Goal: Task Accomplishment & Management: Use online tool/utility

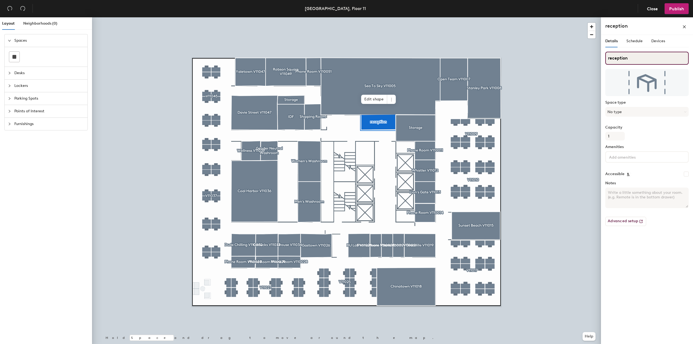
click at [610, 58] on input "reception" at bounding box center [646, 58] width 83 height 13
type input "Reception"
click at [635, 247] on div "Details Schedule Devices Reception Space type No type Capacity 1 Amenities Acce…" at bounding box center [647, 190] width 92 height 311
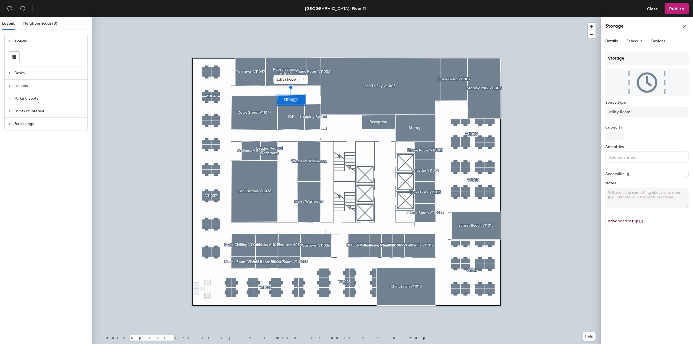
click at [283, 79] on span "Edit shape" at bounding box center [286, 79] width 26 height 9
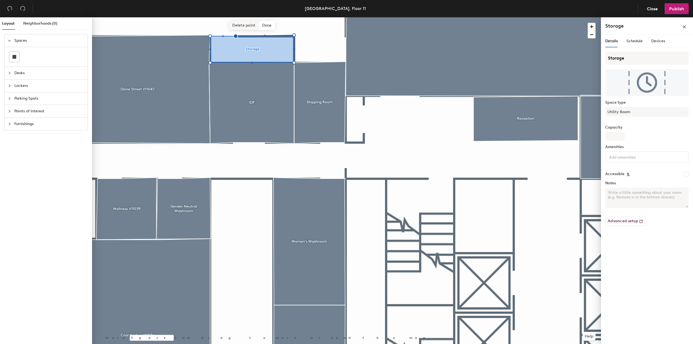
click at [239, 26] on span "Delete point" at bounding box center [244, 25] width 30 height 9
click at [263, 24] on span "Done" at bounding box center [263, 25] width 16 height 9
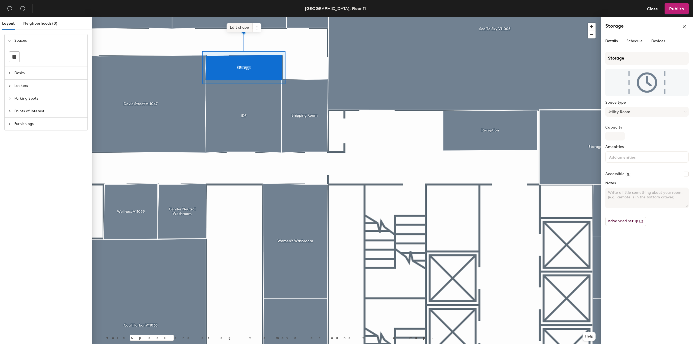
click at [235, 27] on span "Edit shape" at bounding box center [240, 27] width 26 height 9
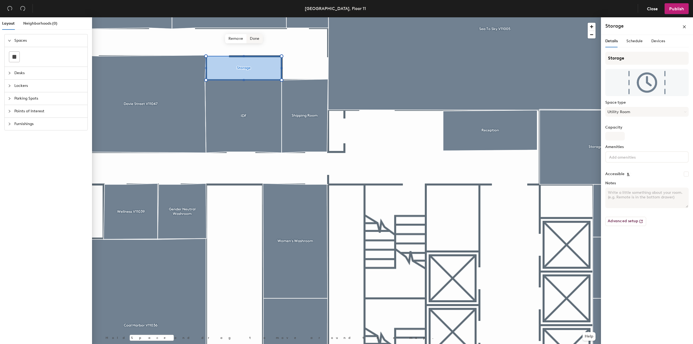
click at [255, 39] on span "Done" at bounding box center [255, 38] width 16 height 9
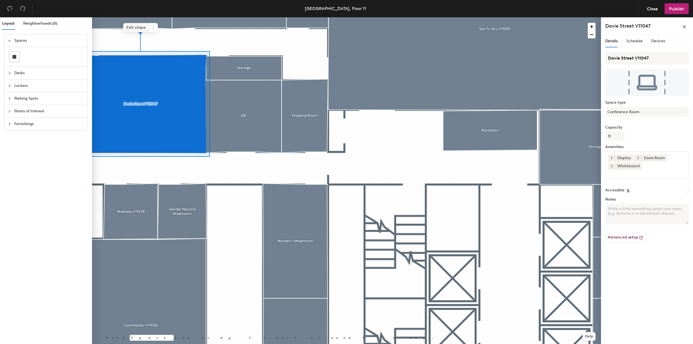
click at [135, 27] on span "Edit shape" at bounding box center [136, 27] width 26 height 9
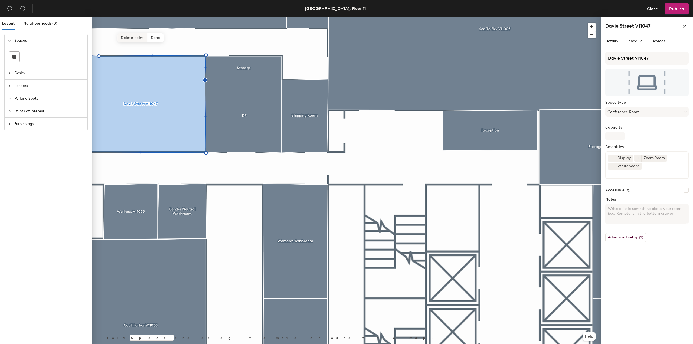
click at [129, 38] on span "Delete point" at bounding box center [132, 37] width 30 height 9
click at [151, 38] on span "Done" at bounding box center [151, 37] width 16 height 9
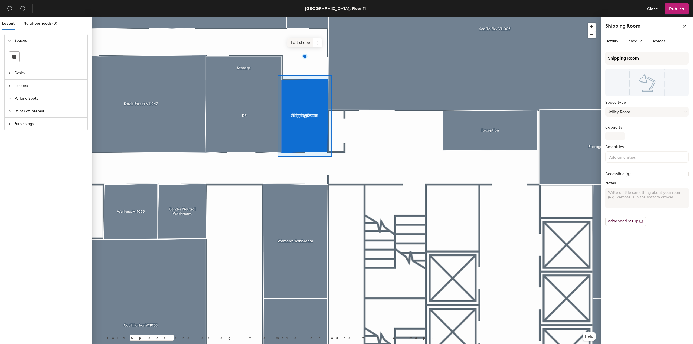
click at [298, 44] on span "Edit shape" at bounding box center [300, 42] width 26 height 9
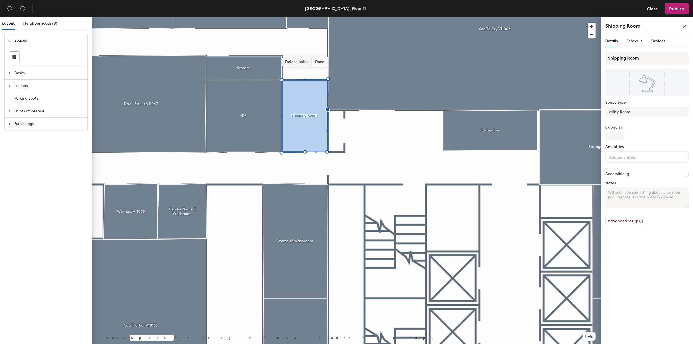
click at [301, 61] on span "Delete point" at bounding box center [297, 61] width 30 height 9
click at [313, 62] on span "Done" at bounding box center [316, 62] width 16 height 9
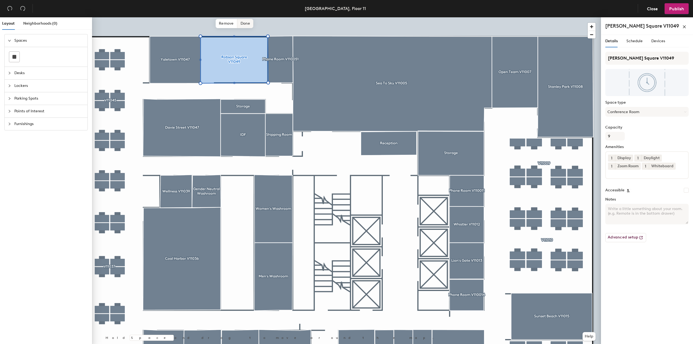
click at [249, 24] on span "Done" at bounding box center [245, 23] width 16 height 9
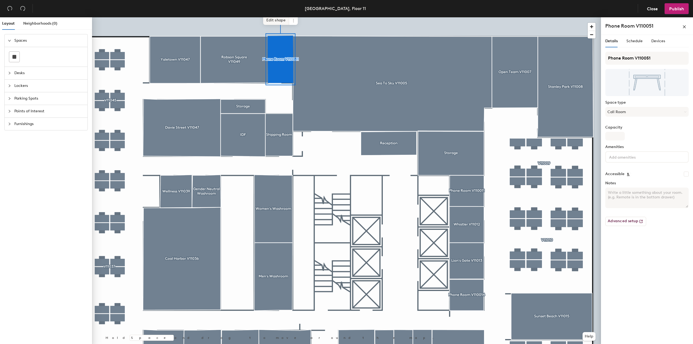
click at [277, 21] on span "Edit shape" at bounding box center [276, 20] width 26 height 9
click at [272, 24] on span "Delete point" at bounding box center [272, 23] width 30 height 9
click at [297, 24] on span "Done" at bounding box center [291, 23] width 16 height 9
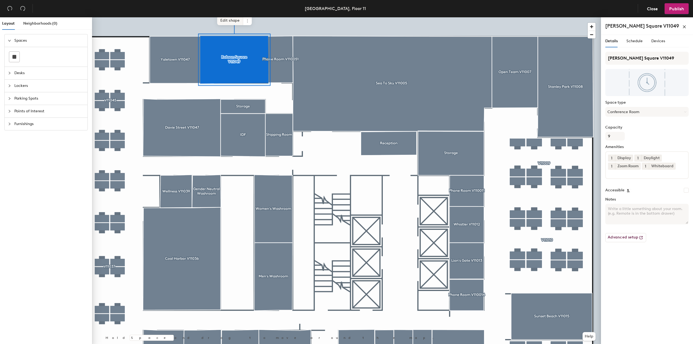
click at [230, 22] on span "Edit shape" at bounding box center [230, 20] width 26 height 9
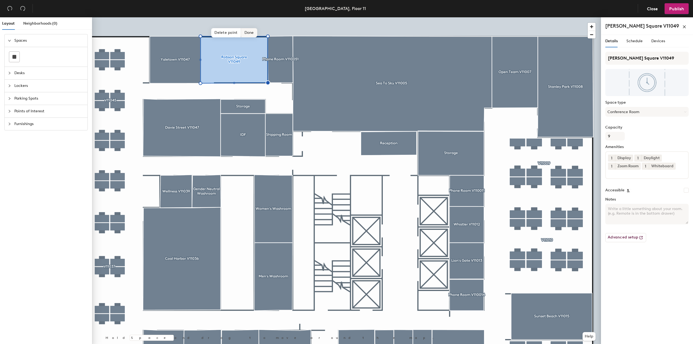
click at [248, 32] on span "Done" at bounding box center [249, 32] width 16 height 9
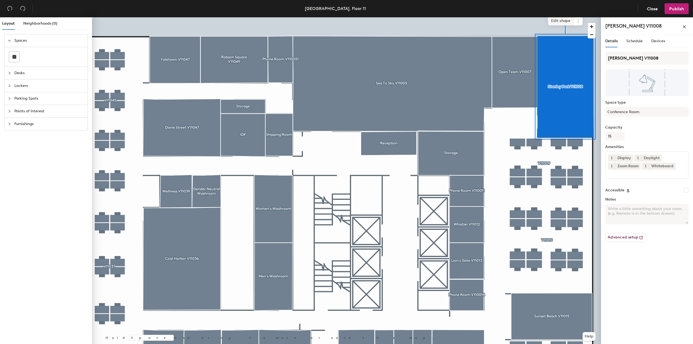
click at [560, 20] on span "Edit shape" at bounding box center [561, 20] width 26 height 9
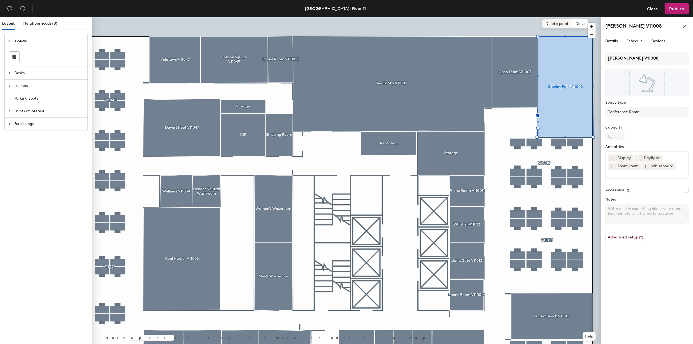
click at [552, 23] on span "Delete point" at bounding box center [557, 23] width 30 height 9
click at [553, 23] on span "Delete point" at bounding box center [557, 23] width 30 height 9
click at [575, 33] on span "Done" at bounding box center [576, 32] width 16 height 9
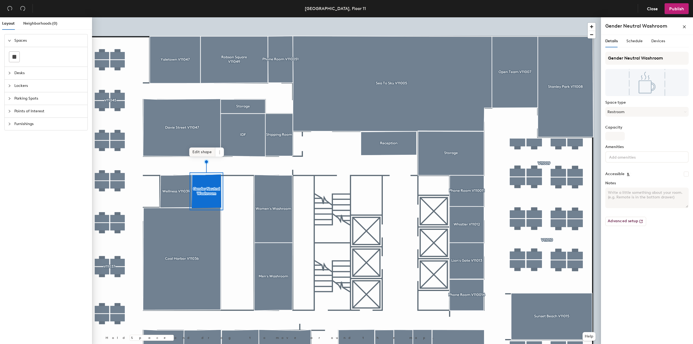
click at [204, 152] on span "Edit shape" at bounding box center [202, 152] width 26 height 9
click at [203, 165] on span "Delete point" at bounding box center [199, 162] width 30 height 9
click at [220, 164] on span "Done" at bounding box center [222, 162] width 16 height 9
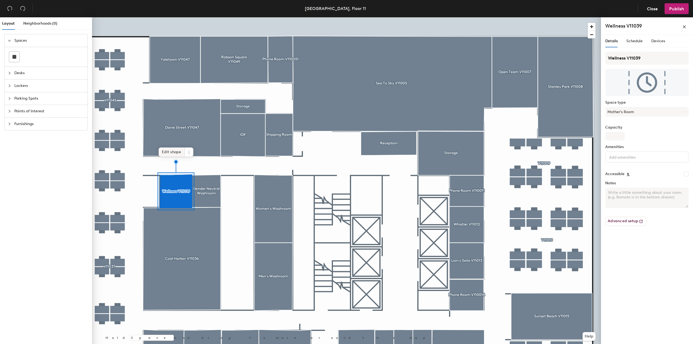
click at [177, 151] on span "Edit shape" at bounding box center [172, 152] width 26 height 9
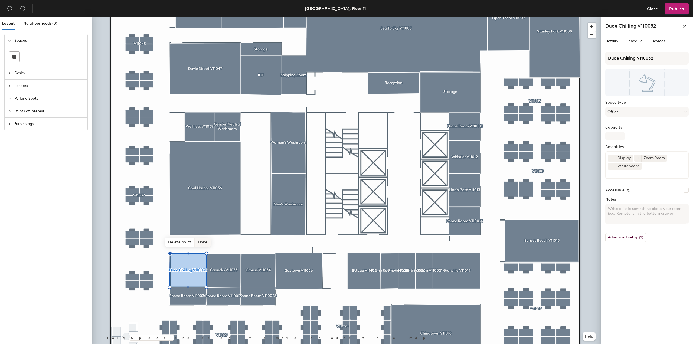
click at [206, 244] on span "Done" at bounding box center [203, 242] width 16 height 9
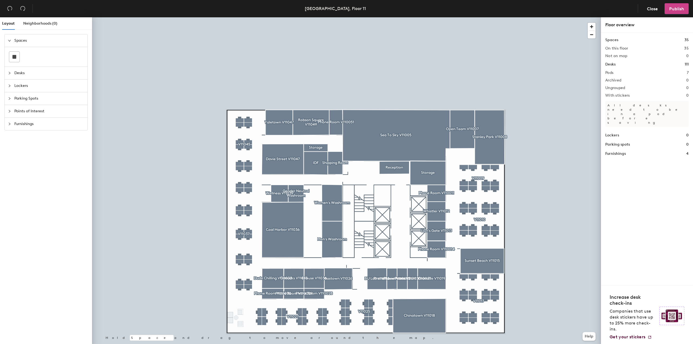
click at [673, 7] on span "Publish" at bounding box center [676, 8] width 15 height 5
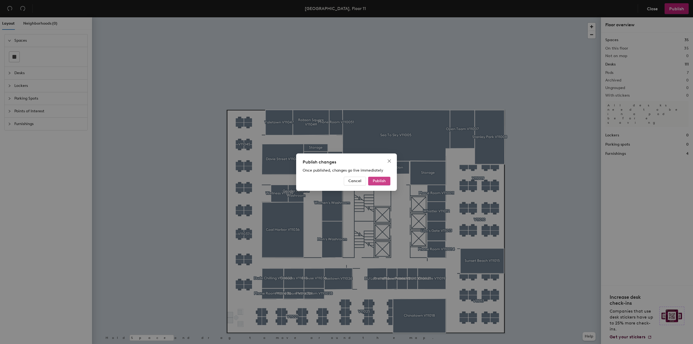
click at [384, 183] on span "Publish" at bounding box center [379, 181] width 13 height 5
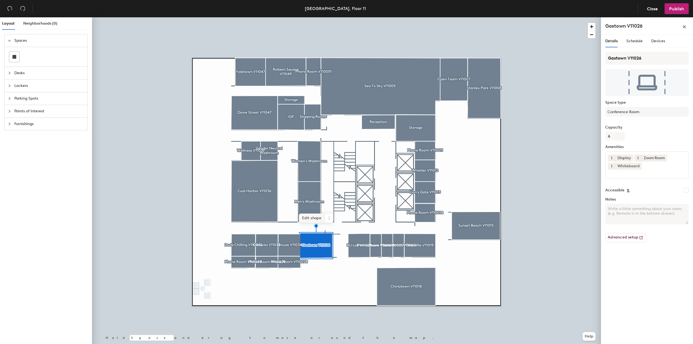
click at [313, 219] on span "Edit shape" at bounding box center [312, 218] width 26 height 9
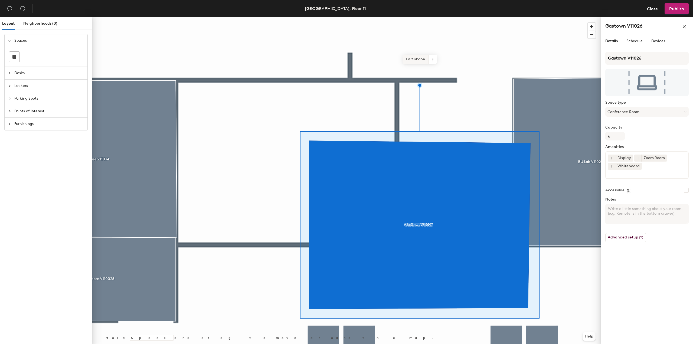
click at [413, 60] on span "Edit shape" at bounding box center [416, 59] width 26 height 9
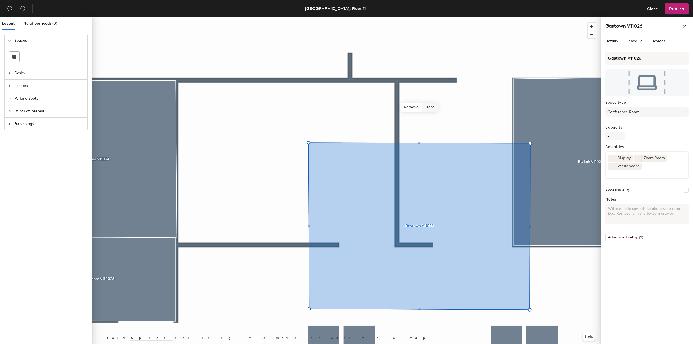
click at [433, 107] on span "Done" at bounding box center [430, 107] width 16 height 9
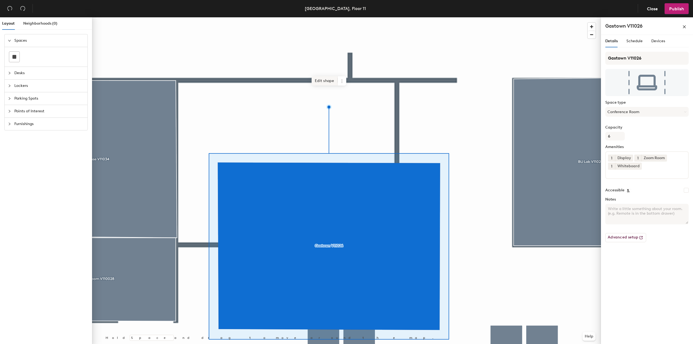
click at [320, 81] on span "Edit shape" at bounding box center [325, 80] width 26 height 9
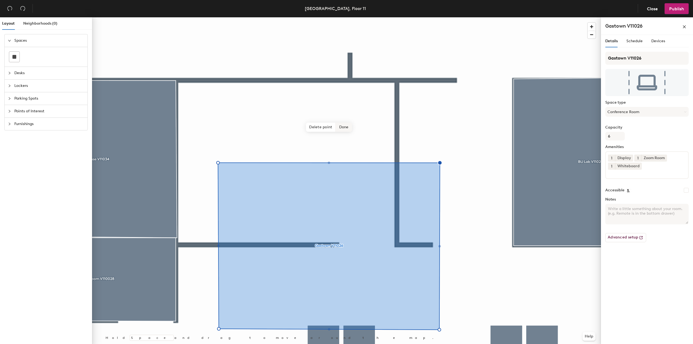
click at [346, 128] on span "Done" at bounding box center [344, 127] width 16 height 9
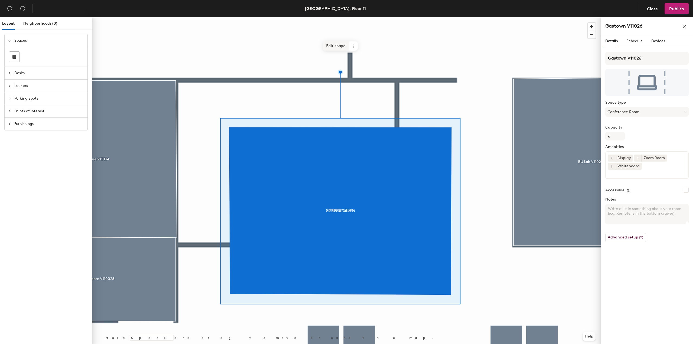
click at [336, 48] on span "Edit shape" at bounding box center [336, 45] width 26 height 9
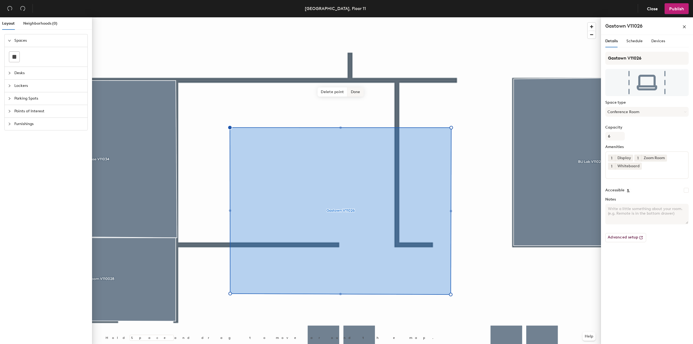
click at [357, 90] on span "Done" at bounding box center [356, 91] width 16 height 9
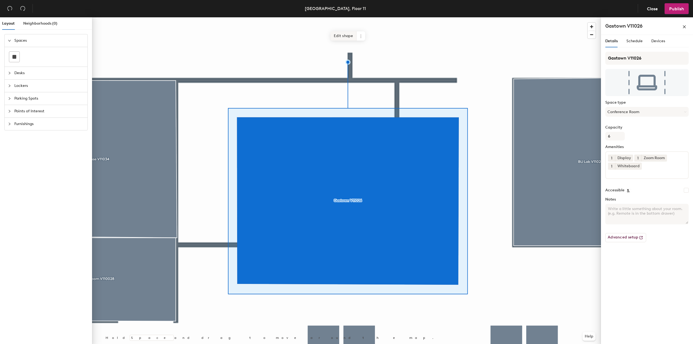
click at [342, 38] on span "Edit shape" at bounding box center [344, 35] width 26 height 9
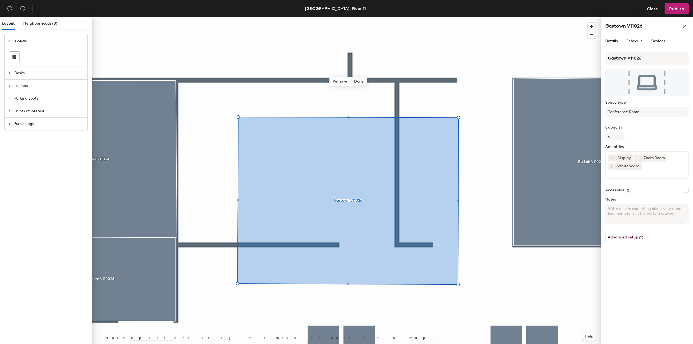
click at [361, 81] on span "Done" at bounding box center [359, 81] width 16 height 9
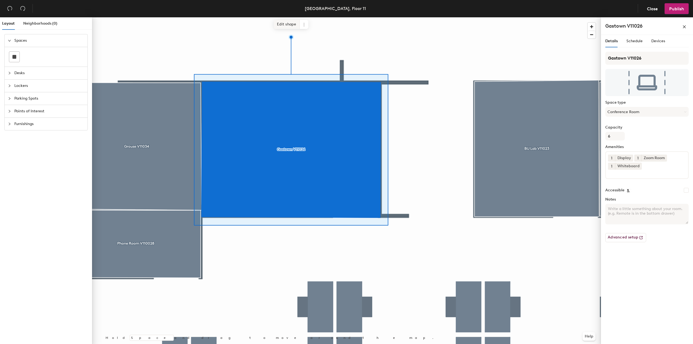
click at [284, 25] on span "Edit shape" at bounding box center [287, 24] width 26 height 9
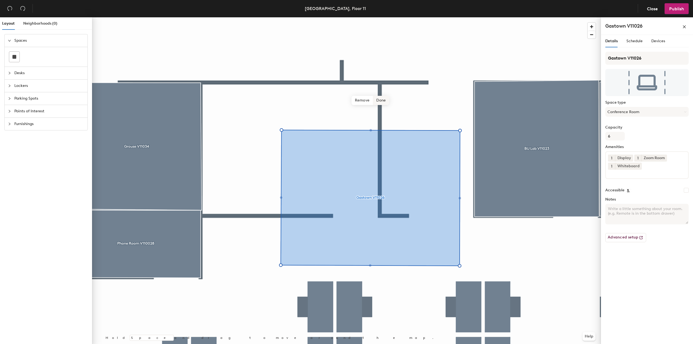
click at [384, 101] on span "Done" at bounding box center [381, 100] width 16 height 9
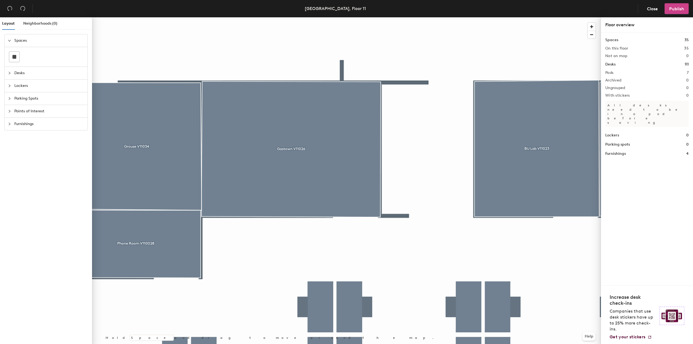
click at [675, 12] on button "Publish" at bounding box center [677, 8] width 24 height 11
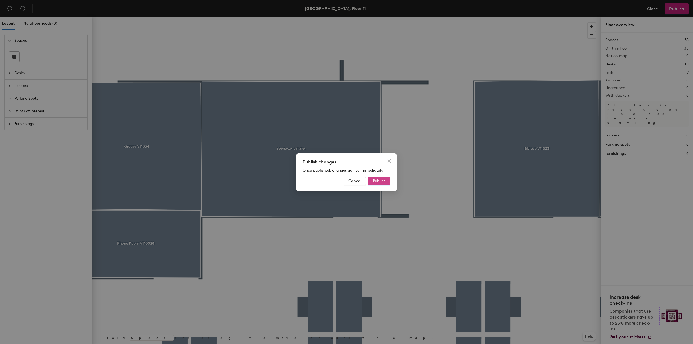
click at [382, 184] on button "Publish" at bounding box center [379, 181] width 22 height 9
